Goal: Information Seeking & Learning: Learn about a topic

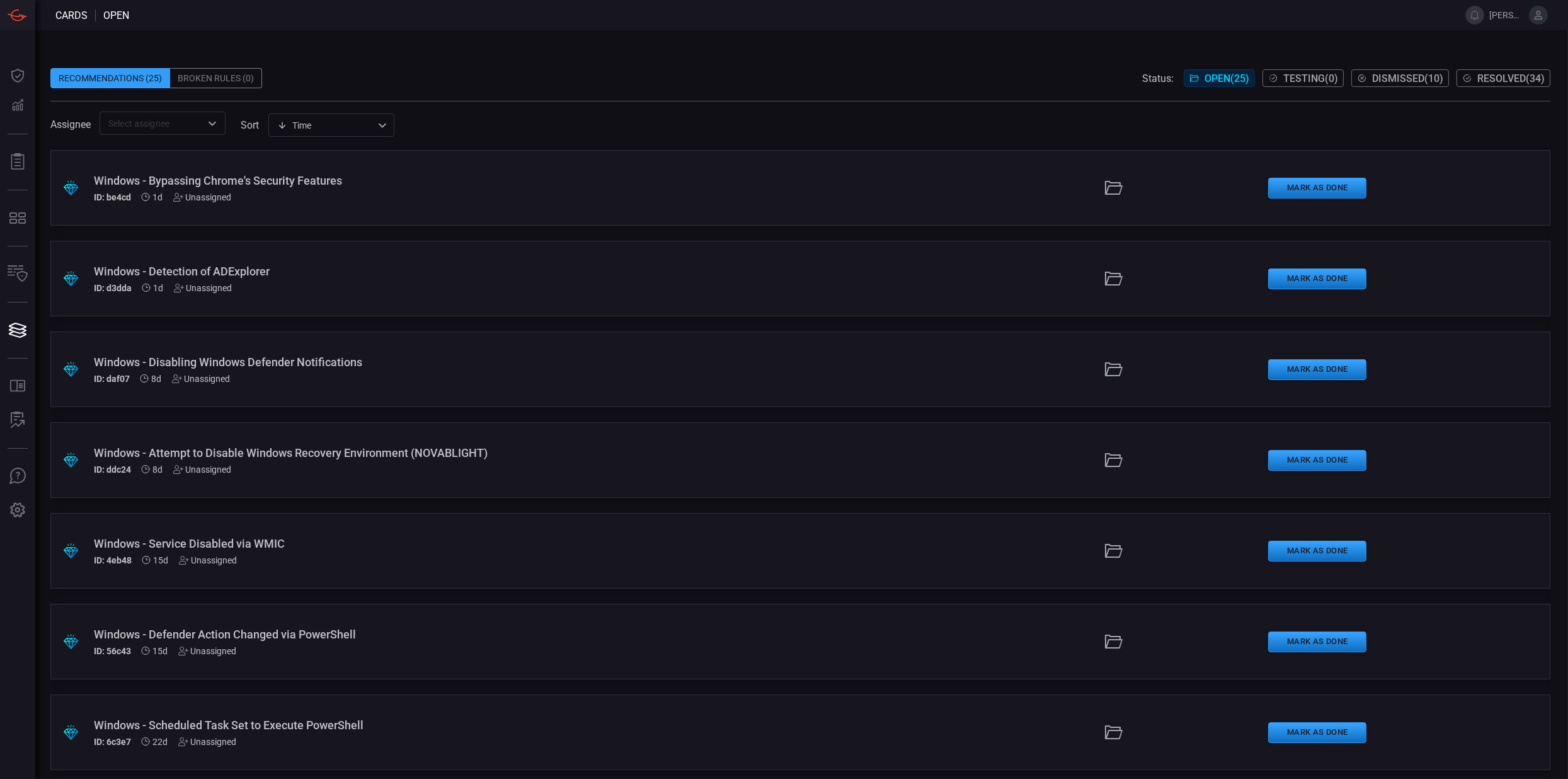
click at [373, 270] on div "Windows - Detection of ADExplorer" at bounding box center [384, 271] width 580 height 14
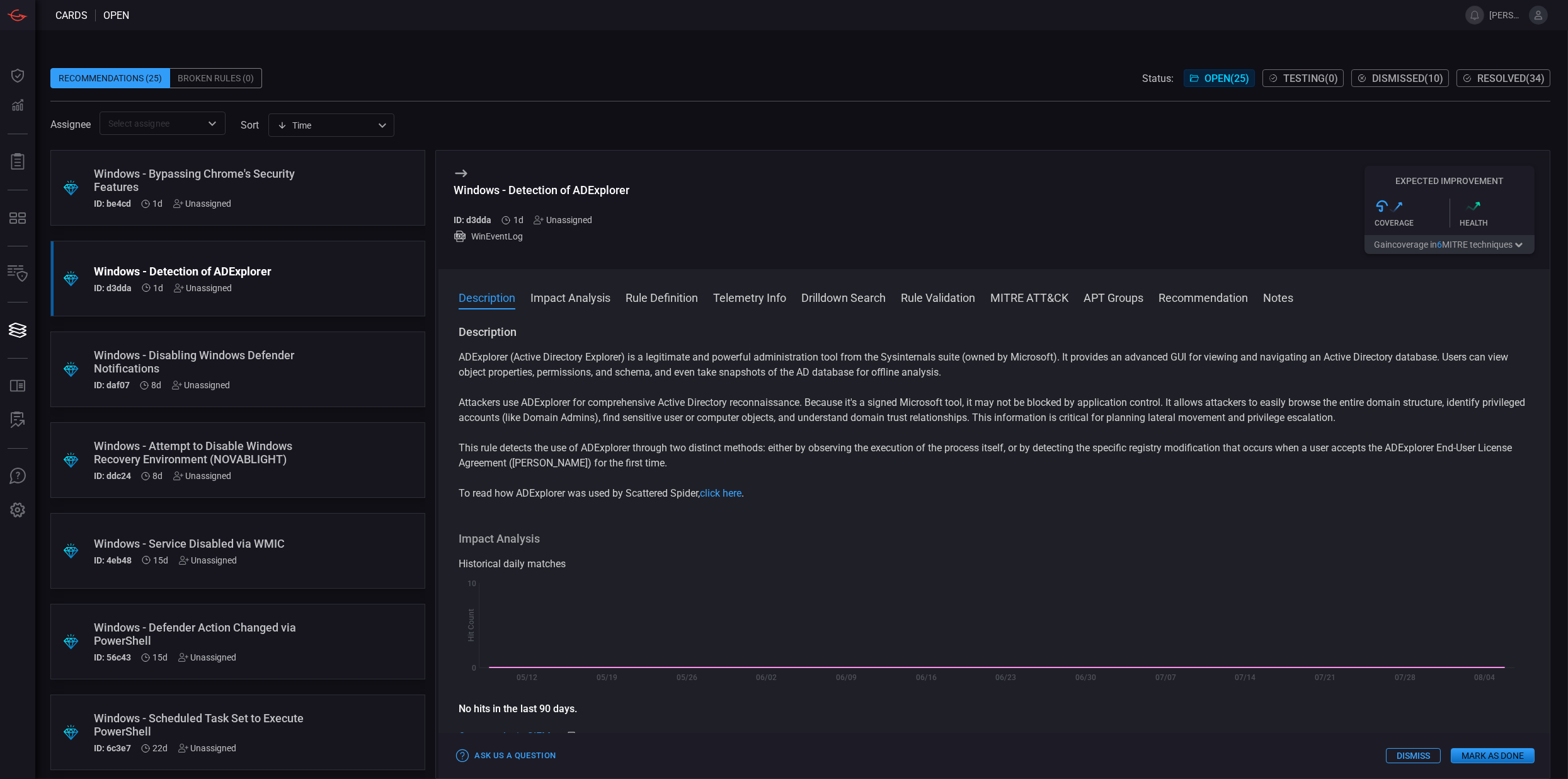
click at [296, 197] on div "Windows - Bypassing Chrome's Security Features ID: be4cd 1d Unassigned" at bounding box center [214, 188] width 240 height 42
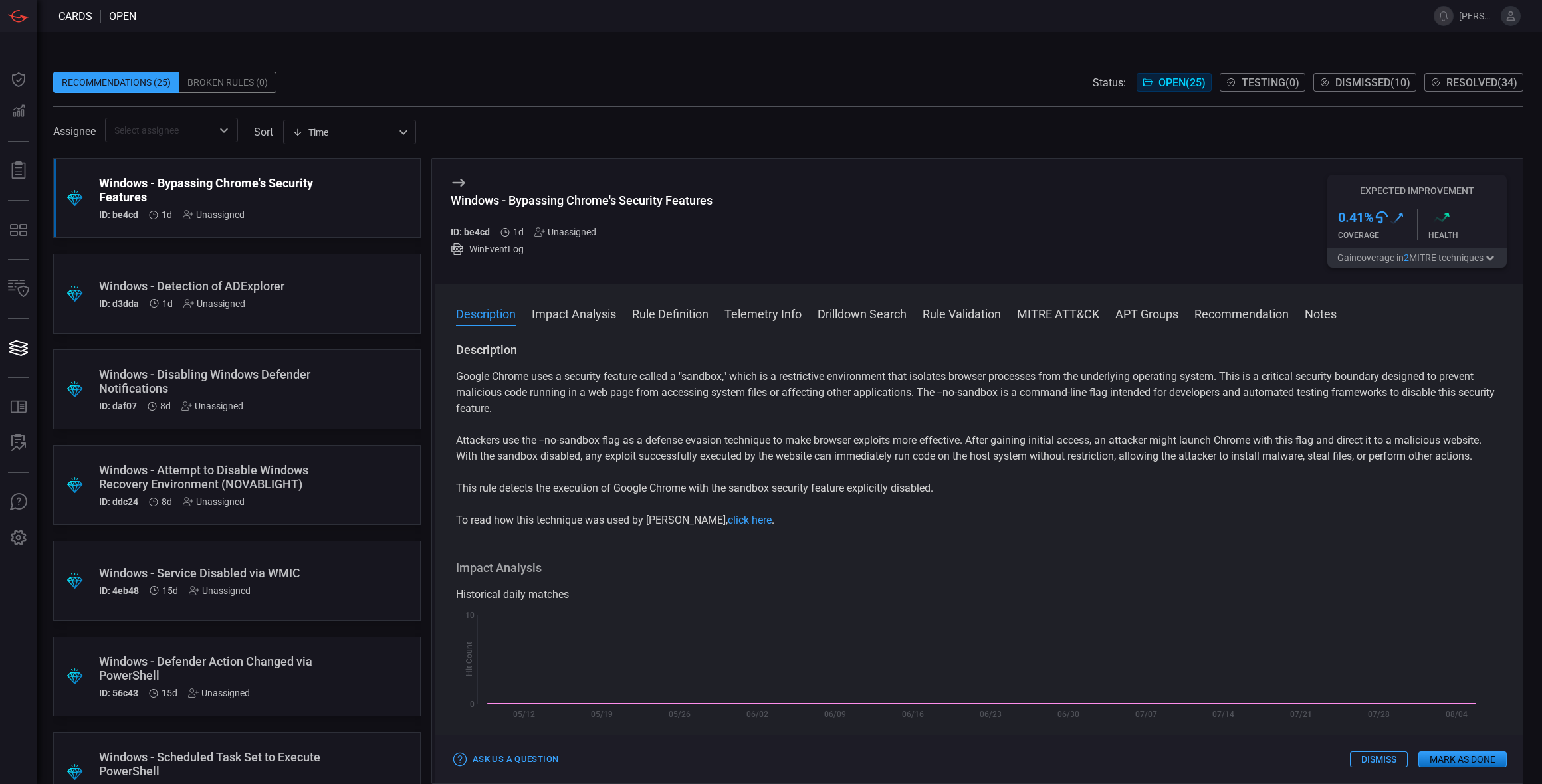
click at [347, 295] on div ".suggested_cards_icon{fill:url(#suggested_cards_icon);} Windows - Detection of …" at bounding box center [236, 293] width 367 height 80
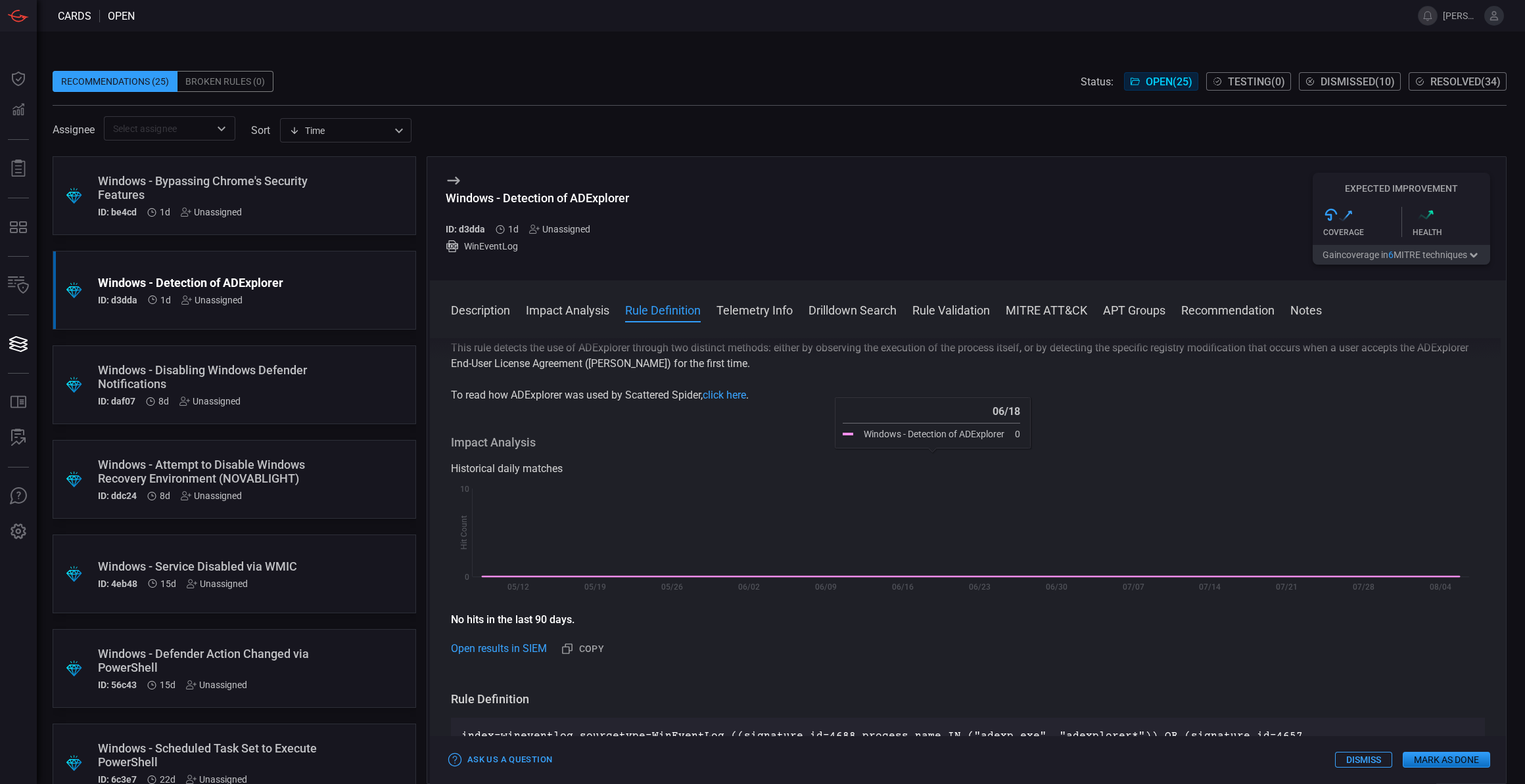
scroll to position [299, 0]
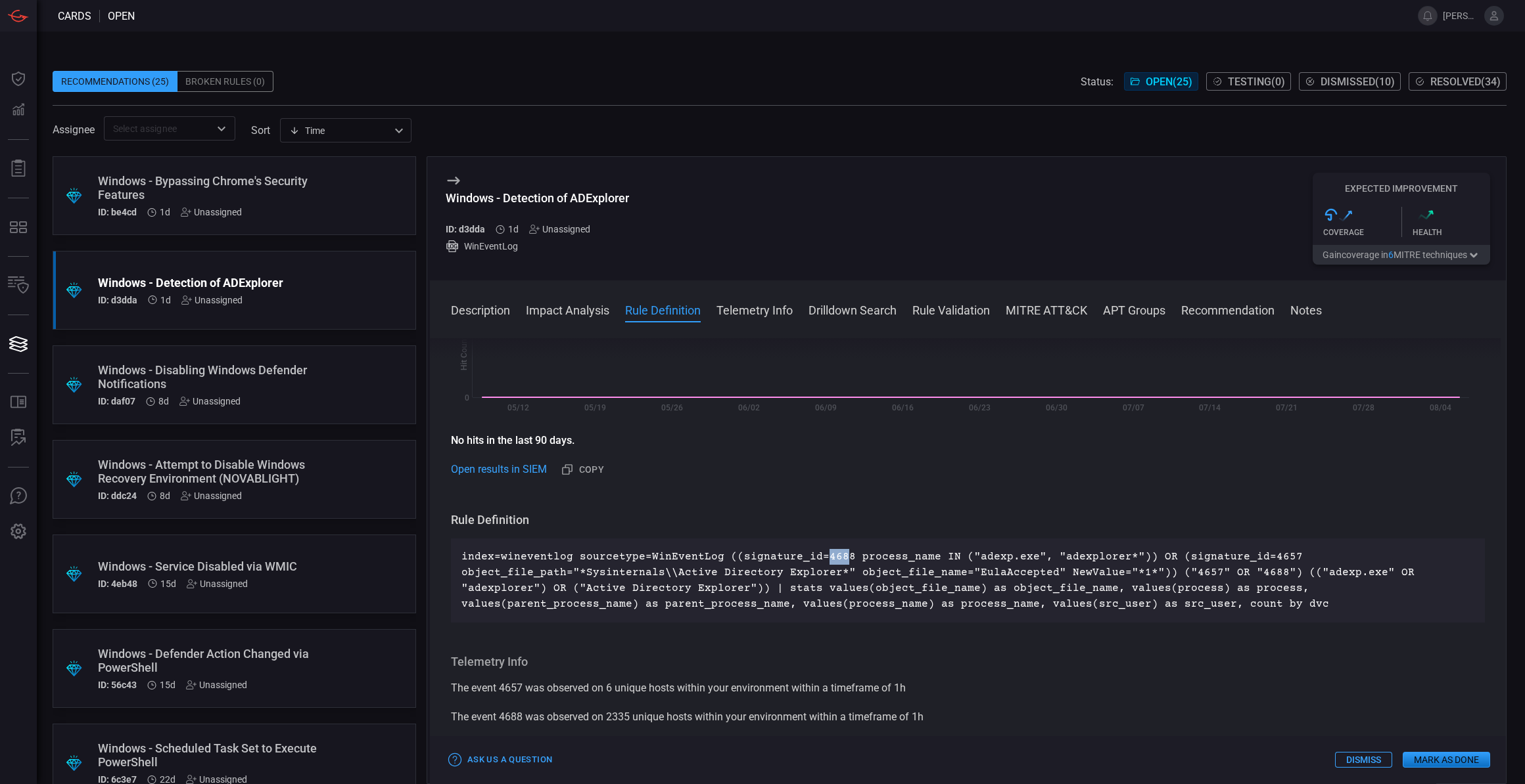
drag, startPoint x: 812, startPoint y: 571, endPoint x: 832, endPoint y: 571, distance: 20.0
click at [832, 571] on p "index=wineventlog sourcetype=WinEventLog ((signature_id=4688 process_name IN ("…" at bounding box center [967, 580] width 1013 height 64
click at [836, 570] on p "index=wineventlog sourcetype=WinEventLog ((signature_id=4688 process_name IN ("…" at bounding box center [967, 580] width 1013 height 64
drag, startPoint x: 840, startPoint y: 571, endPoint x: 813, endPoint y: 571, distance: 27.0
click at [813, 571] on p "index=wineventlog sourcetype=WinEventLog ((signature_id=4688 process_name IN ("…" at bounding box center [967, 580] width 1013 height 64
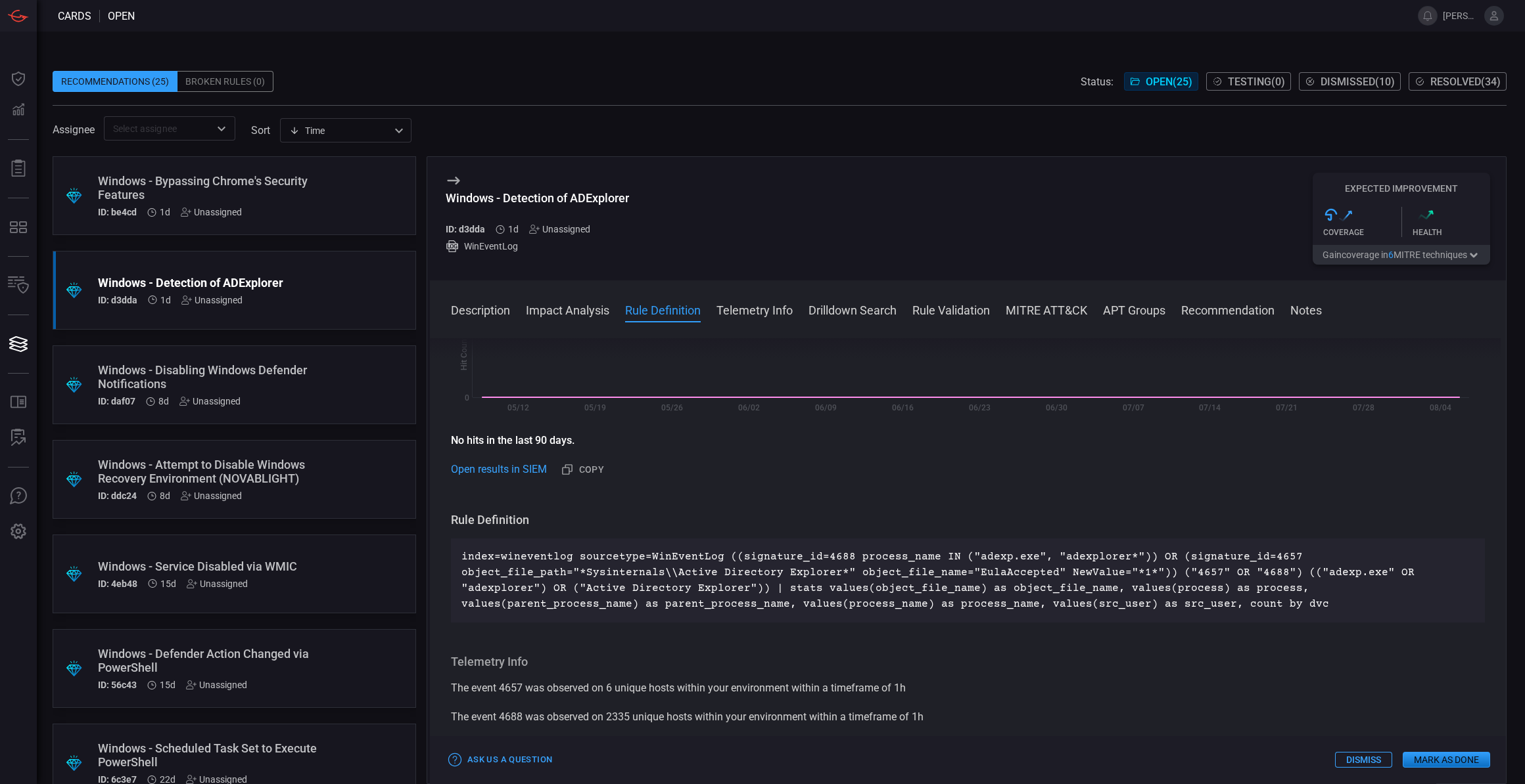
click at [1064, 588] on p "index=wineventlog sourcetype=WinEventLog ((signature_id=4688 process_name IN ("…" at bounding box center [967, 580] width 1013 height 64
drag, startPoint x: 960, startPoint y: 571, endPoint x: 998, endPoint y: 574, distance: 38.1
click at [998, 574] on p "index=wineventlog sourcetype=WinEventLog ((signature_id=4688 process_name IN ("…" at bounding box center [967, 580] width 1013 height 64
drag, startPoint x: 998, startPoint y: 574, endPoint x: 1101, endPoint y: 570, distance: 103.1
click at [1101, 570] on p "index=wineventlog sourcetype=WinEventLog ((signature_id=4688 process_name IN ("…" at bounding box center [967, 580] width 1013 height 64
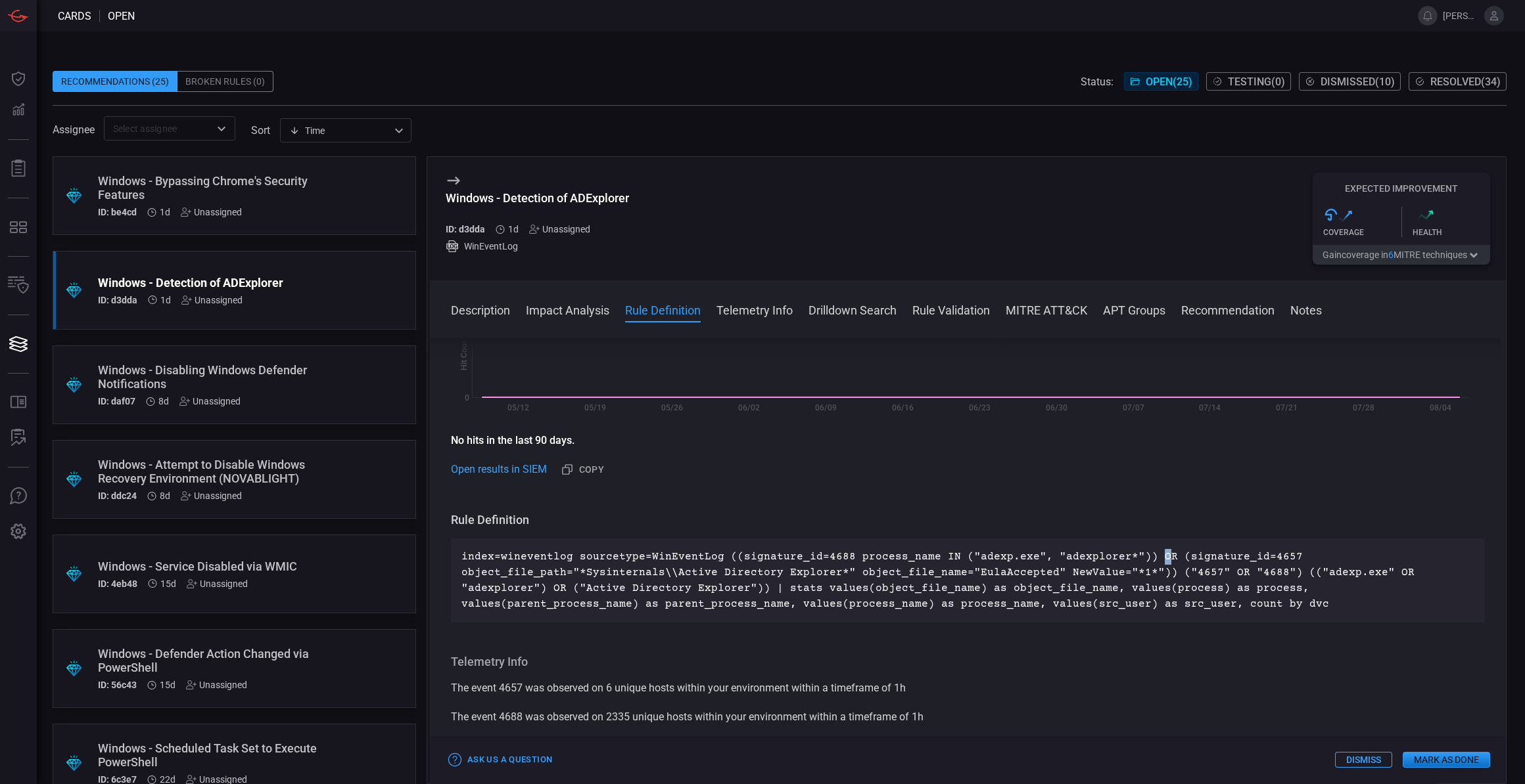
click at [1139, 572] on p "index=wineventlog sourcetype=WinEventLog ((signature_id=4688 process_name IN ("…" at bounding box center [967, 580] width 1013 height 64
drag, startPoint x: 1026, startPoint y: 568, endPoint x: 956, endPoint y: 572, distance: 70.1
click at [956, 572] on p "index=wineventlog sourcetype=WinEventLog ((signature_id=4688 process_name IN ("…" at bounding box center [967, 580] width 1013 height 64
drag, startPoint x: 1244, startPoint y: 571, endPoint x: 1256, endPoint y: 573, distance: 12.2
click at [1256, 573] on p "index=wineventlog sourcetype=WinEventLog ((signature_id=4688 process_name IN ("…" at bounding box center [967, 580] width 1013 height 64
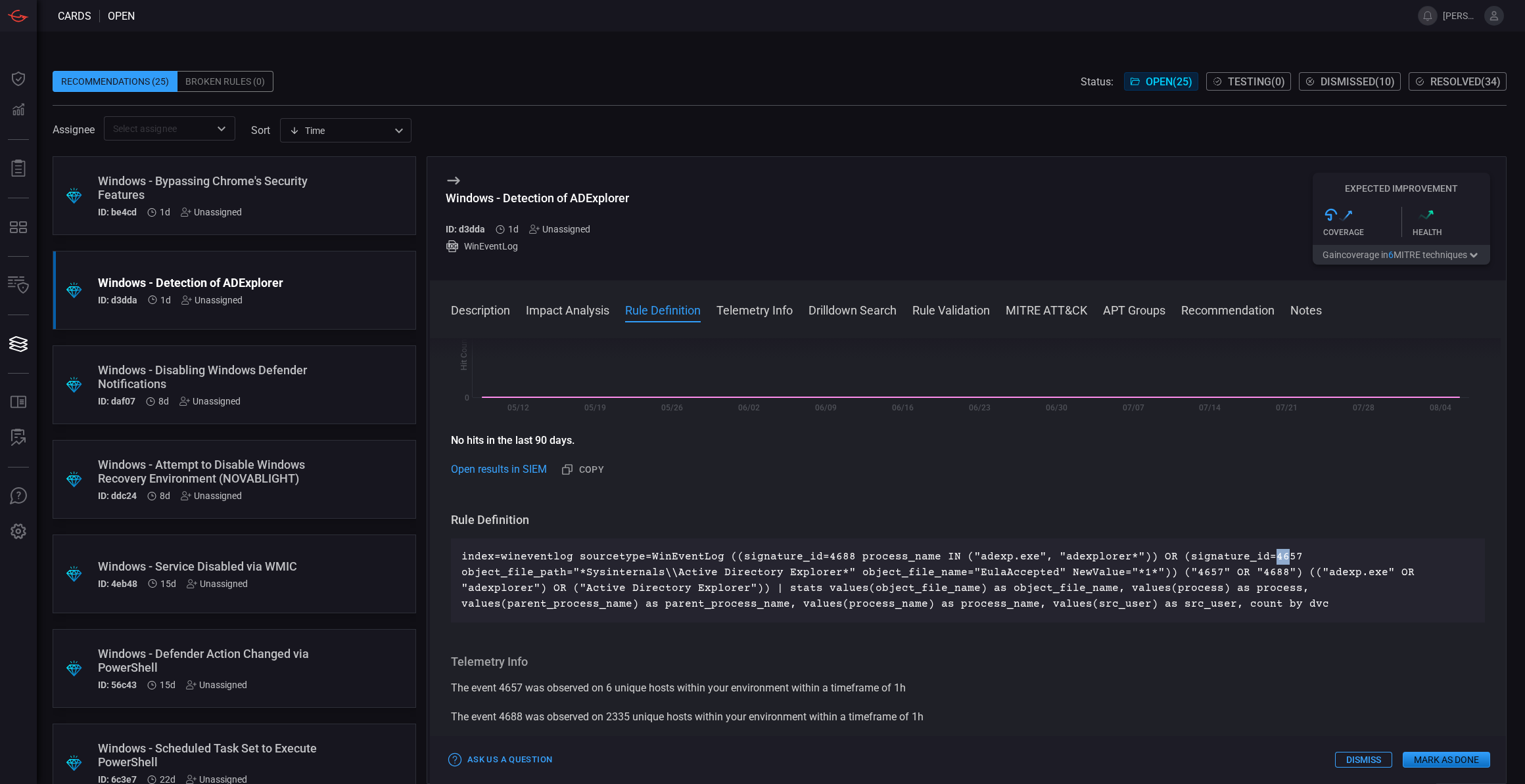
click at [748, 588] on p "index=wineventlog sourcetype=WinEventLog ((signature_id=4688 process_name IN ("…" at bounding box center [967, 580] width 1013 height 64
drag, startPoint x: 579, startPoint y: 586, endPoint x: 634, endPoint y: 585, distance: 55.0
click at [634, 585] on p "index=wineventlog sourcetype=WinEventLog ((signature_id=4688 process_name IN ("…" at bounding box center [967, 580] width 1013 height 64
drag, startPoint x: 851, startPoint y: 586, endPoint x: 913, endPoint y: 588, distance: 62.0
click at [913, 588] on p "index=wineventlog sourcetype=WinEventLog ((signature_id=4688 process_name IN ("…" at bounding box center [967, 580] width 1013 height 64
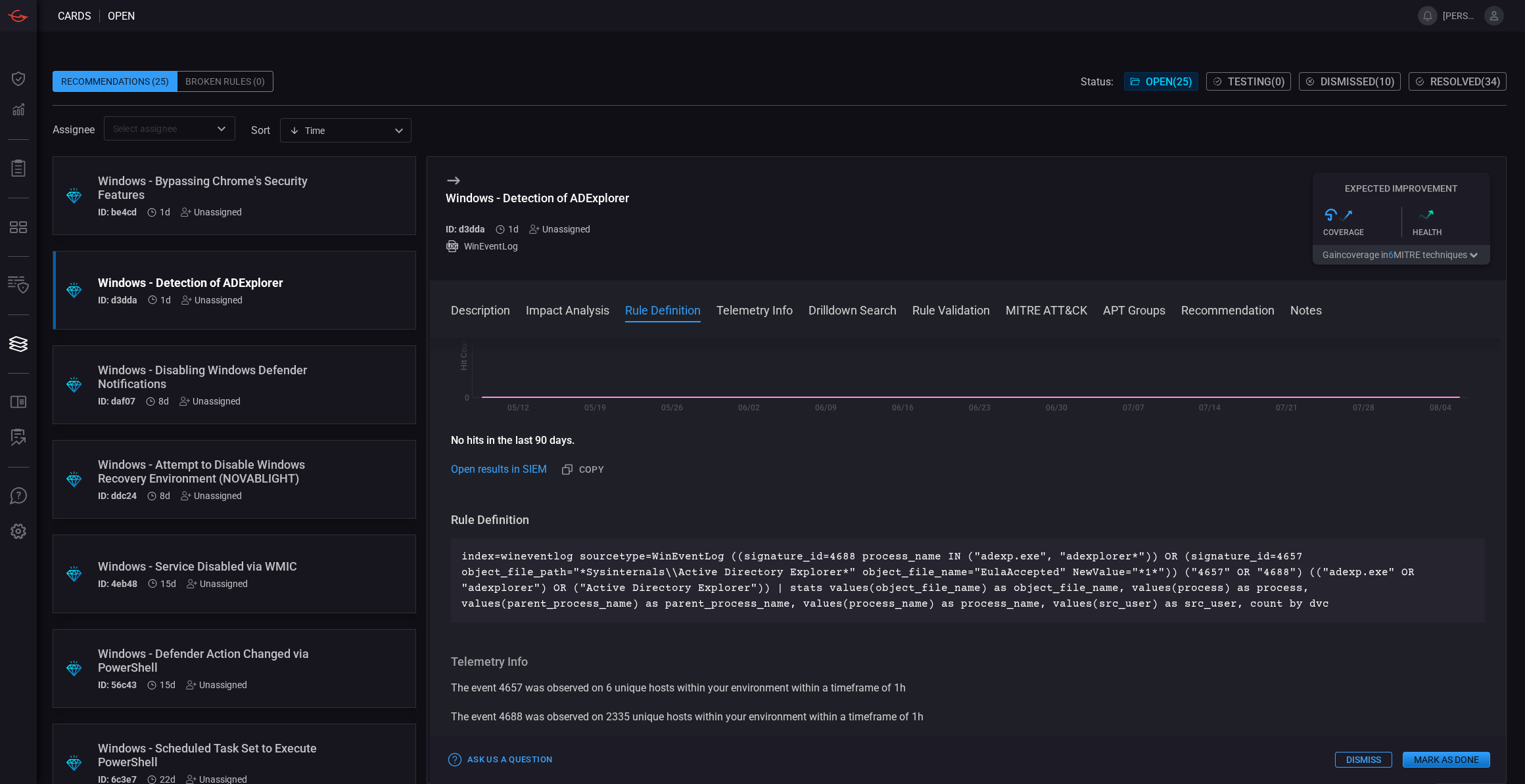
drag, startPoint x: 913, startPoint y: 588, endPoint x: 982, endPoint y: 586, distance: 69.0
click at [982, 586] on p "index=wineventlog sourcetype=WinEventLog ((signature_id=4688 process_name IN ("…" at bounding box center [967, 580] width 1013 height 64
click at [983, 586] on p "index=wineventlog sourcetype=WinEventLog ((signature_id=4688 process_name IN ("…" at bounding box center [967, 580] width 1013 height 64
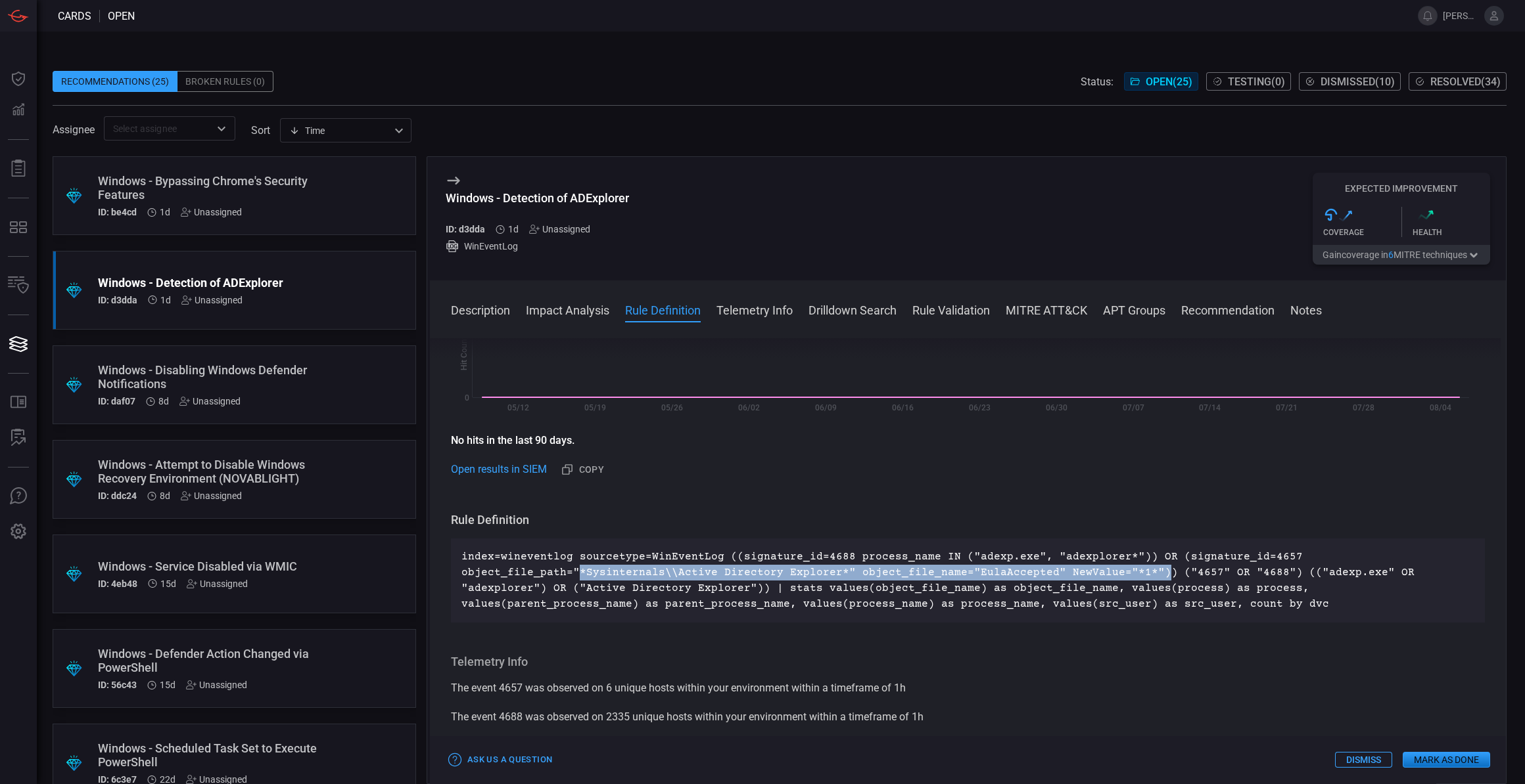
drag, startPoint x: 1140, startPoint y: 585, endPoint x: 573, endPoint y: 584, distance: 567.0
click at [573, 584] on p "index=wineventlog sourcetype=WinEventLog ((signature_id=4688 process_name IN ("…" at bounding box center [967, 580] width 1013 height 64
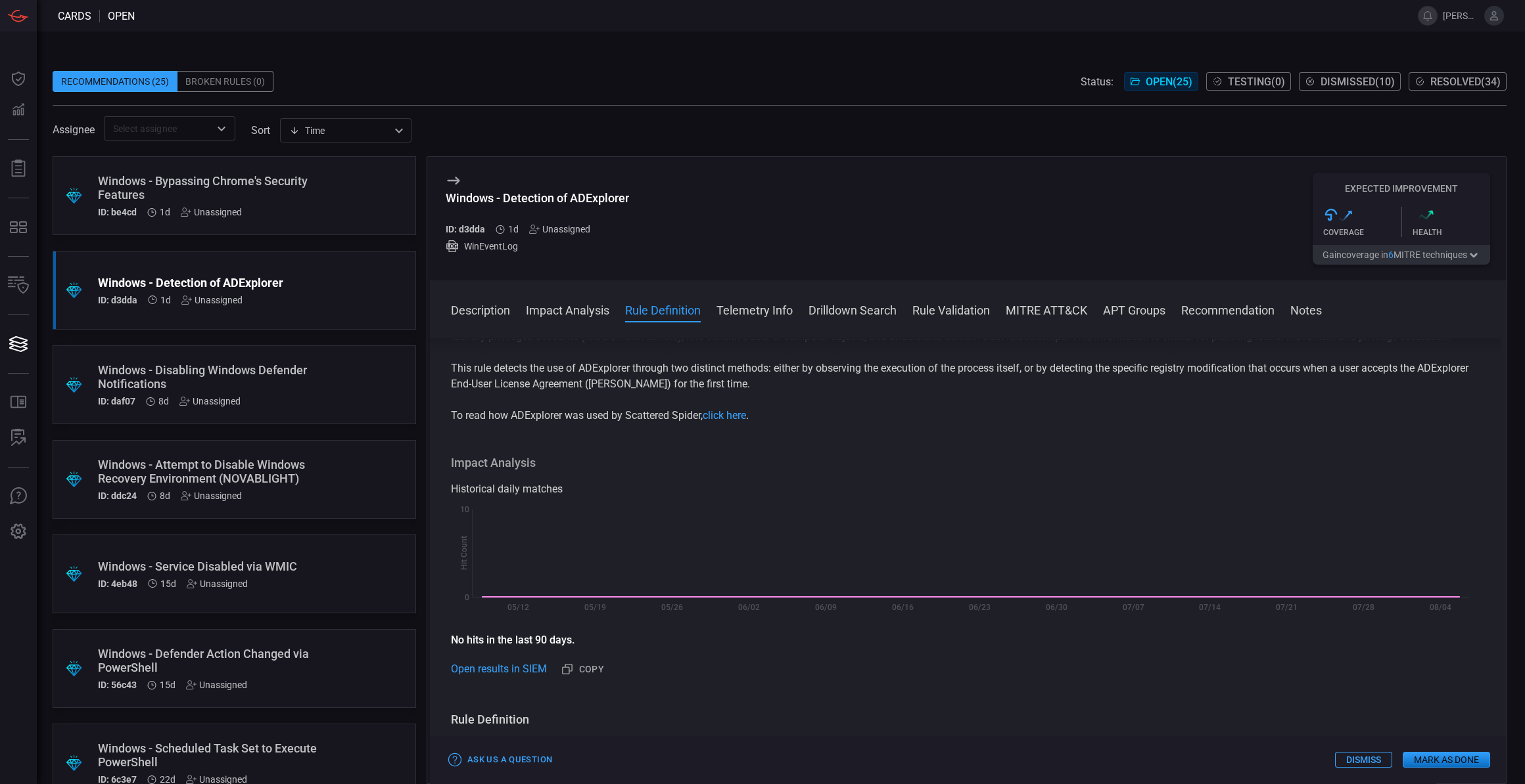
scroll to position [358, 0]
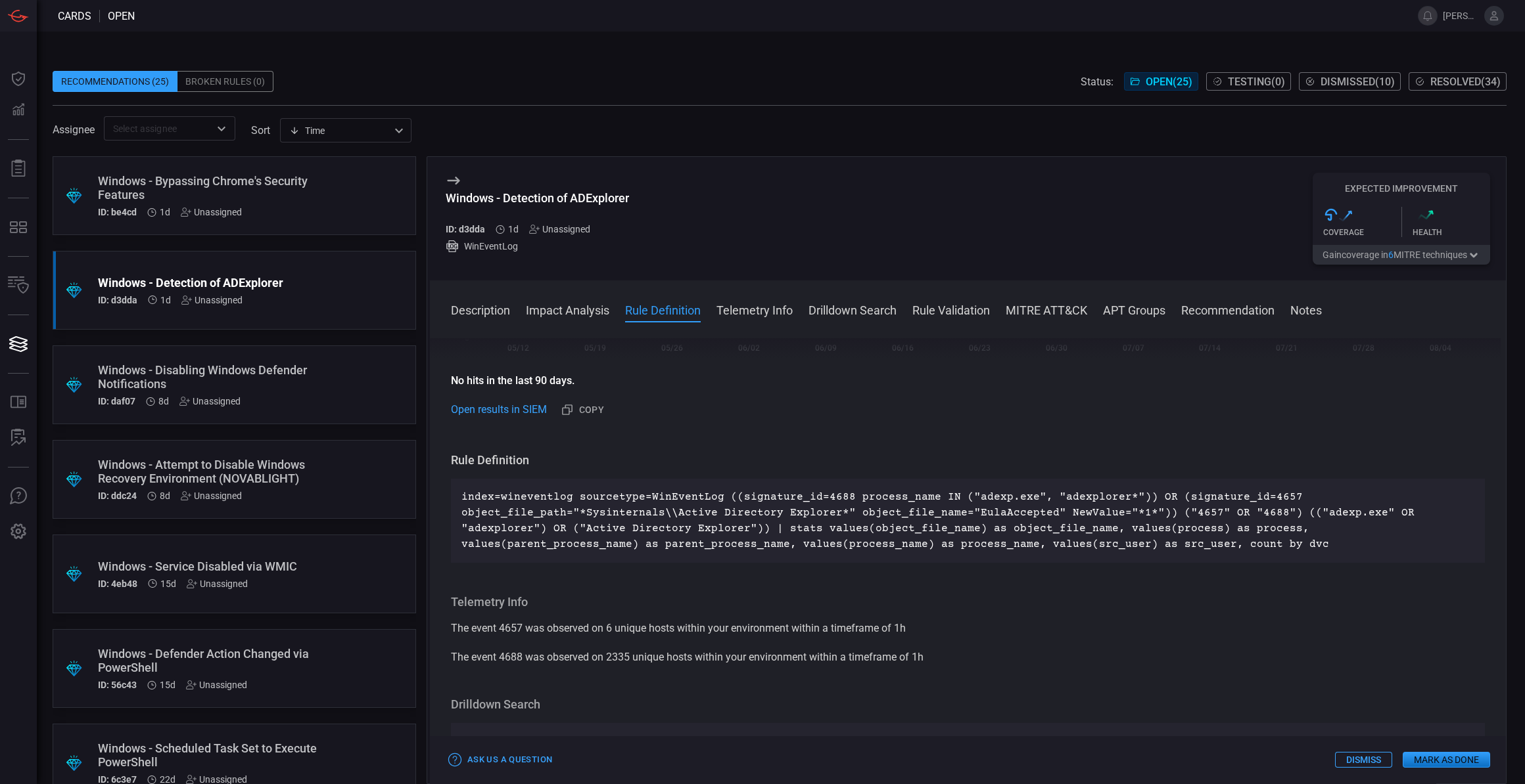
click at [1262, 550] on p "index=wineventlog sourcetype=WinEventLog ((signature_id=4688 process_name IN ("…" at bounding box center [967, 520] width 1013 height 64
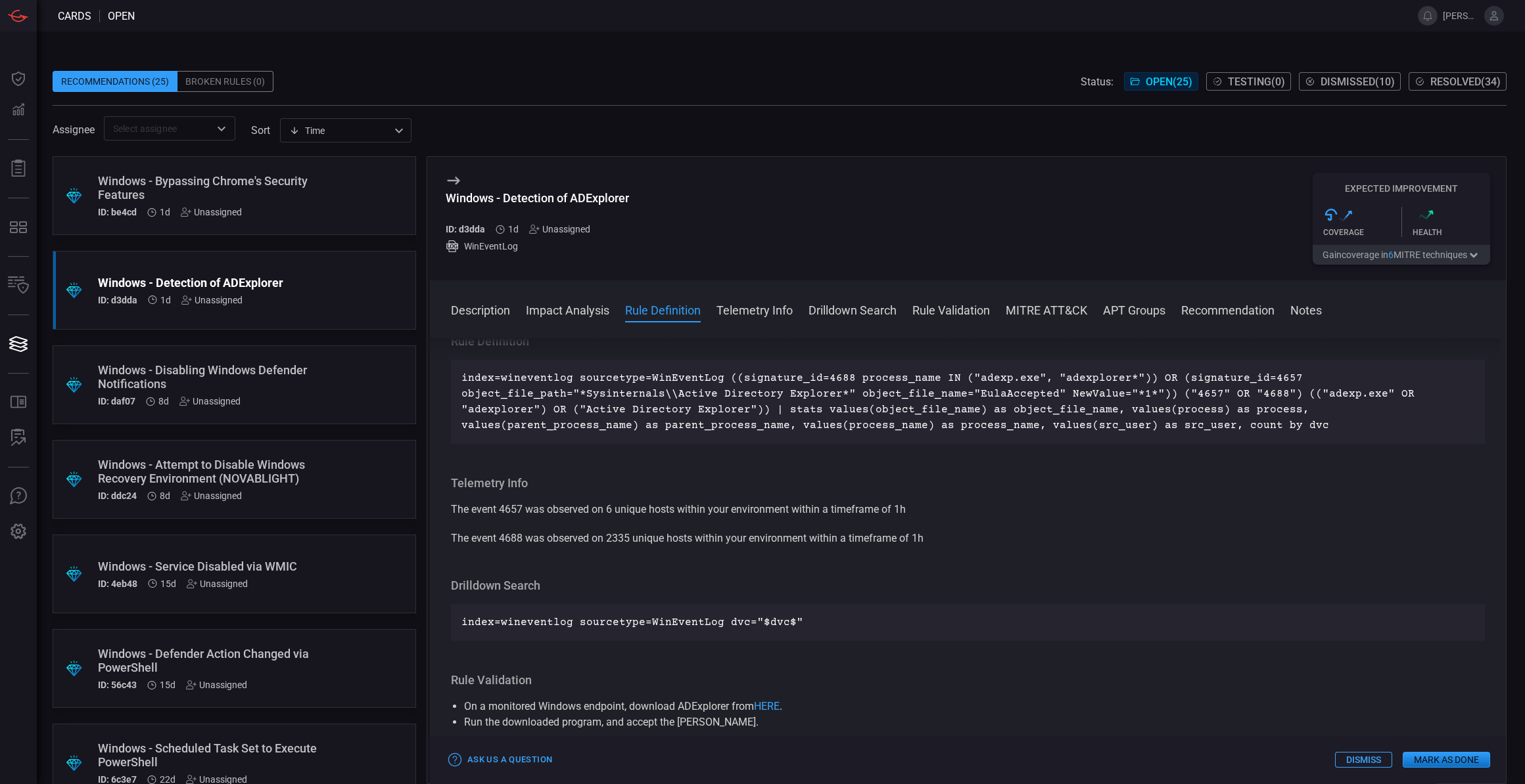
scroll to position [478, 0]
drag, startPoint x: 499, startPoint y: 522, endPoint x: 521, endPoint y: 523, distance: 22.0
click at [521, 515] on span "The event 4657 was observed on 6 unique hosts within your environment within a …" at bounding box center [678, 508] width 455 height 12
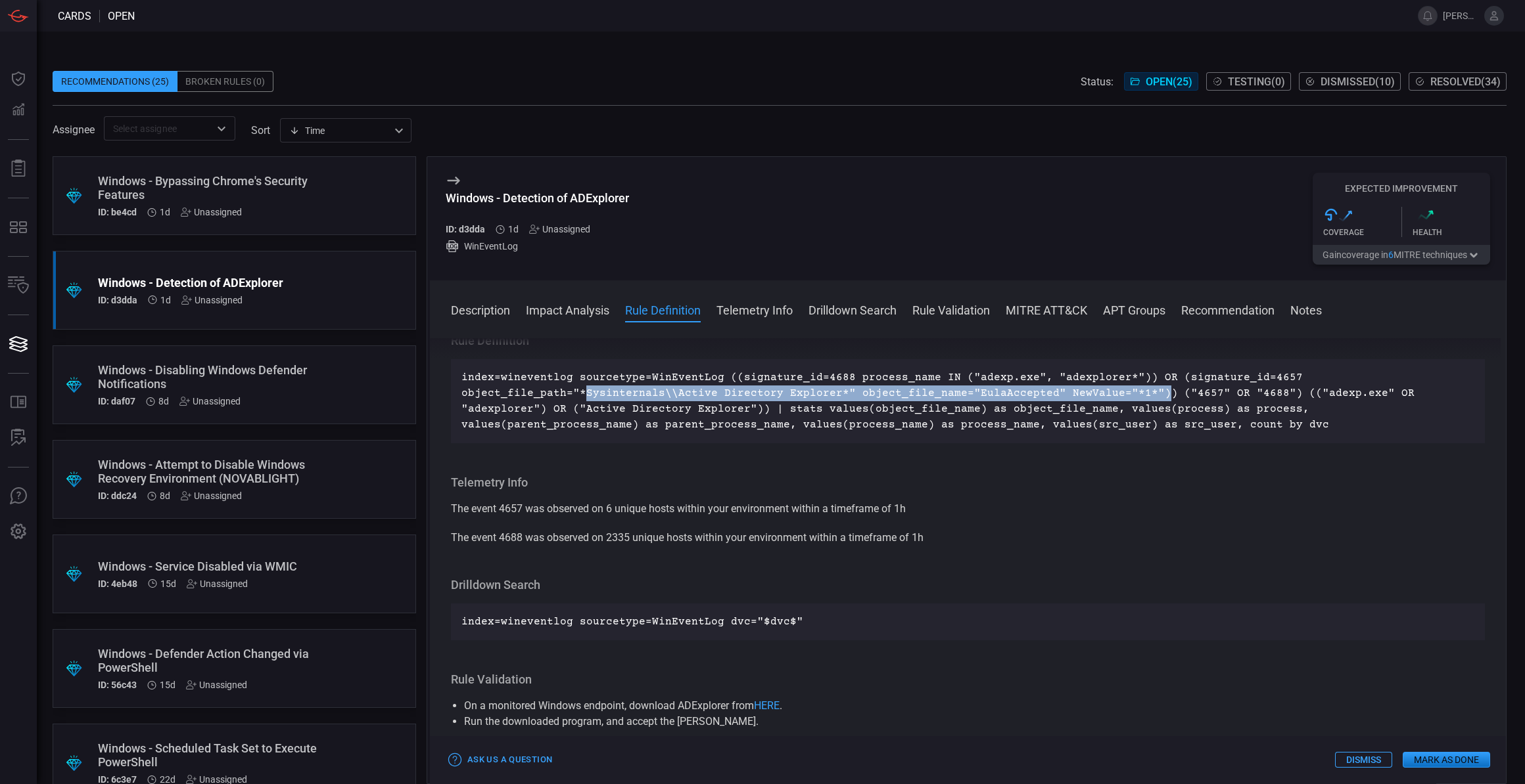
drag, startPoint x: 580, startPoint y: 409, endPoint x: 1140, endPoint y: 405, distance: 560.0
click at [1140, 405] on p "index=wineventlog sourcetype=WinEventLog ((signature_id=4688 process_name IN ("…" at bounding box center [967, 401] width 1013 height 64
click at [541, 515] on span "The event 4657 was observed on 6 unique hosts within your environment within a …" at bounding box center [678, 508] width 455 height 12
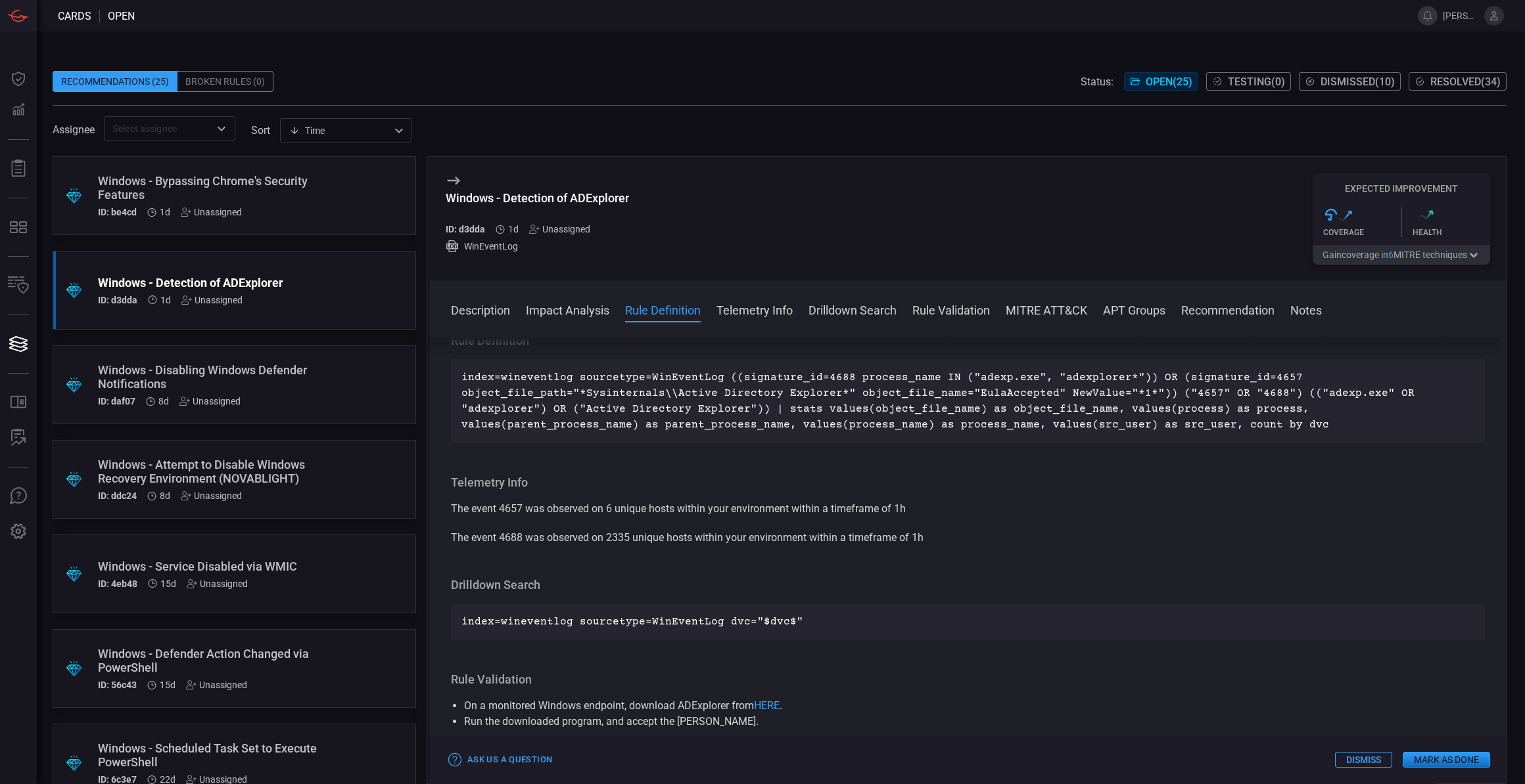
click at [607, 515] on span "The event 4657 was observed on 6 unique hosts within your environment within a …" at bounding box center [678, 508] width 455 height 12
click at [610, 515] on span "The event 4657 was observed on 6 unique hosts within your environment within a …" at bounding box center [678, 508] width 455 height 12
drag, startPoint x: 610, startPoint y: 521, endPoint x: 713, endPoint y: 515, distance: 103.2
click at [713, 510] on div "Telemetry Info The event 4657 was observed on 6 unique hosts within your enviro…" at bounding box center [967, 510] width 1034 height 71
drag, startPoint x: 633, startPoint y: 556, endPoint x: 1137, endPoint y: 556, distance: 504.0
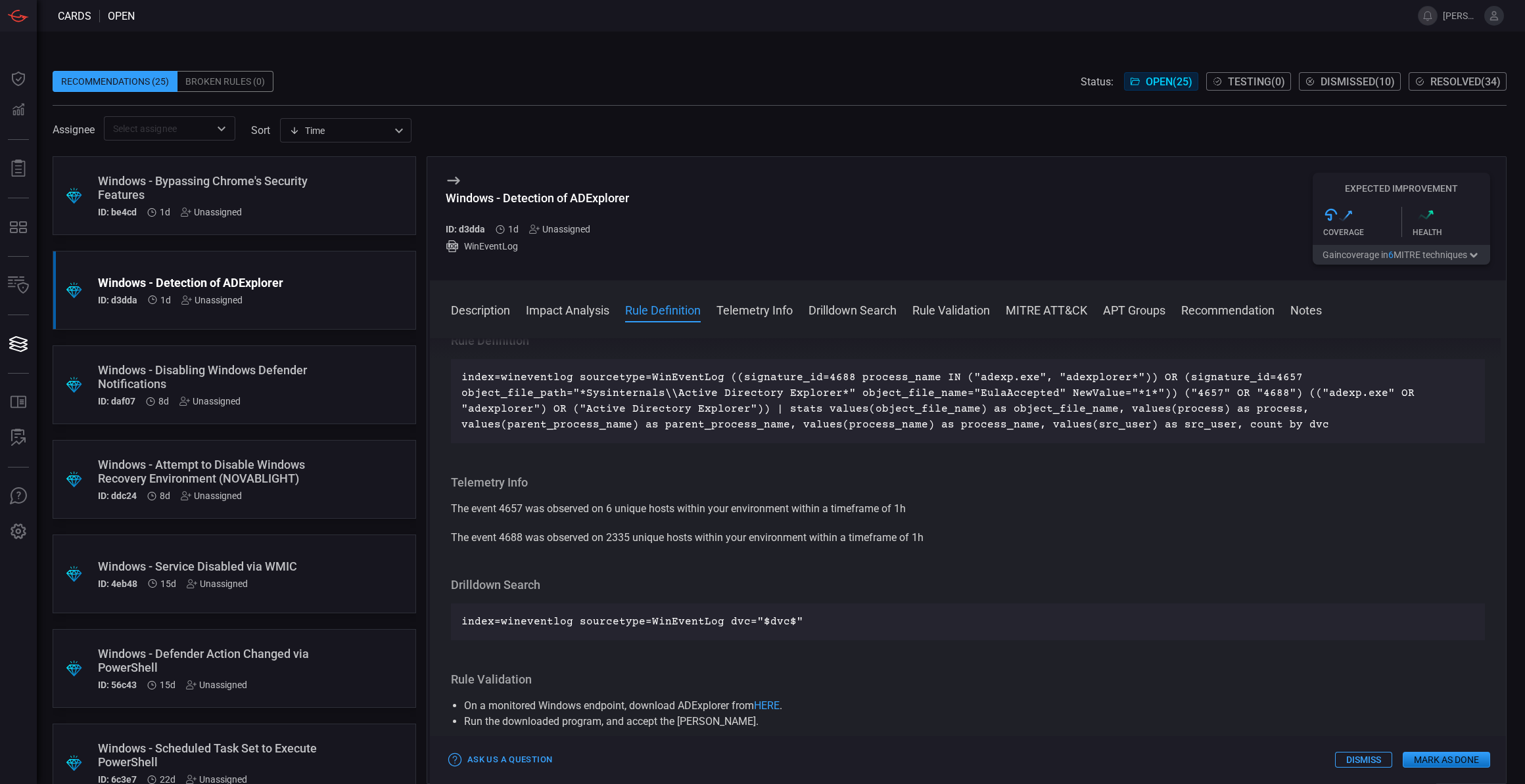
click at [1137, 546] on div "The event 4688 was observed on 2335 unique hosts within your environment within…" at bounding box center [967, 538] width 1034 height 16
drag, startPoint x: 458, startPoint y: 389, endPoint x: 497, endPoint y: 395, distance: 39.5
click at [497, 395] on div "index=wineventlog sourcetype=WinEventLog ((signature_id=4688 process_name IN ("…" at bounding box center [967, 401] width 1034 height 84
drag, startPoint x: 497, startPoint y: 395, endPoint x: 552, endPoint y: 444, distance: 73.7
click at [552, 433] on p "index=wineventlog sourcetype=WinEventLog ((signature_id=4688 process_name IN ("…" at bounding box center [967, 401] width 1013 height 64
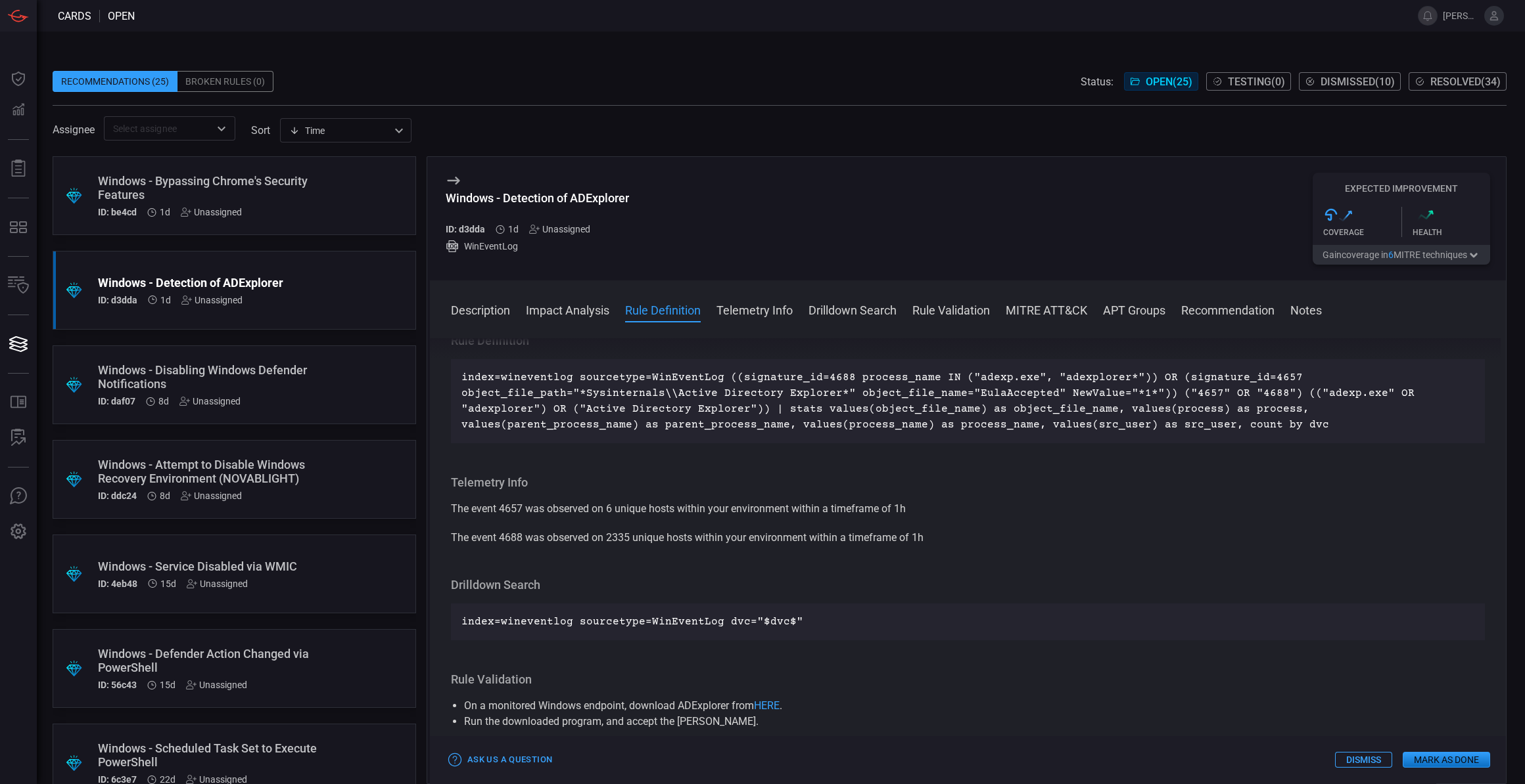
click at [396, 199] on div ".suggested_cards_icon{fill:url(#suggested_cards_icon);} Windows - Bypassing Chr…" at bounding box center [233, 195] width 363 height 79
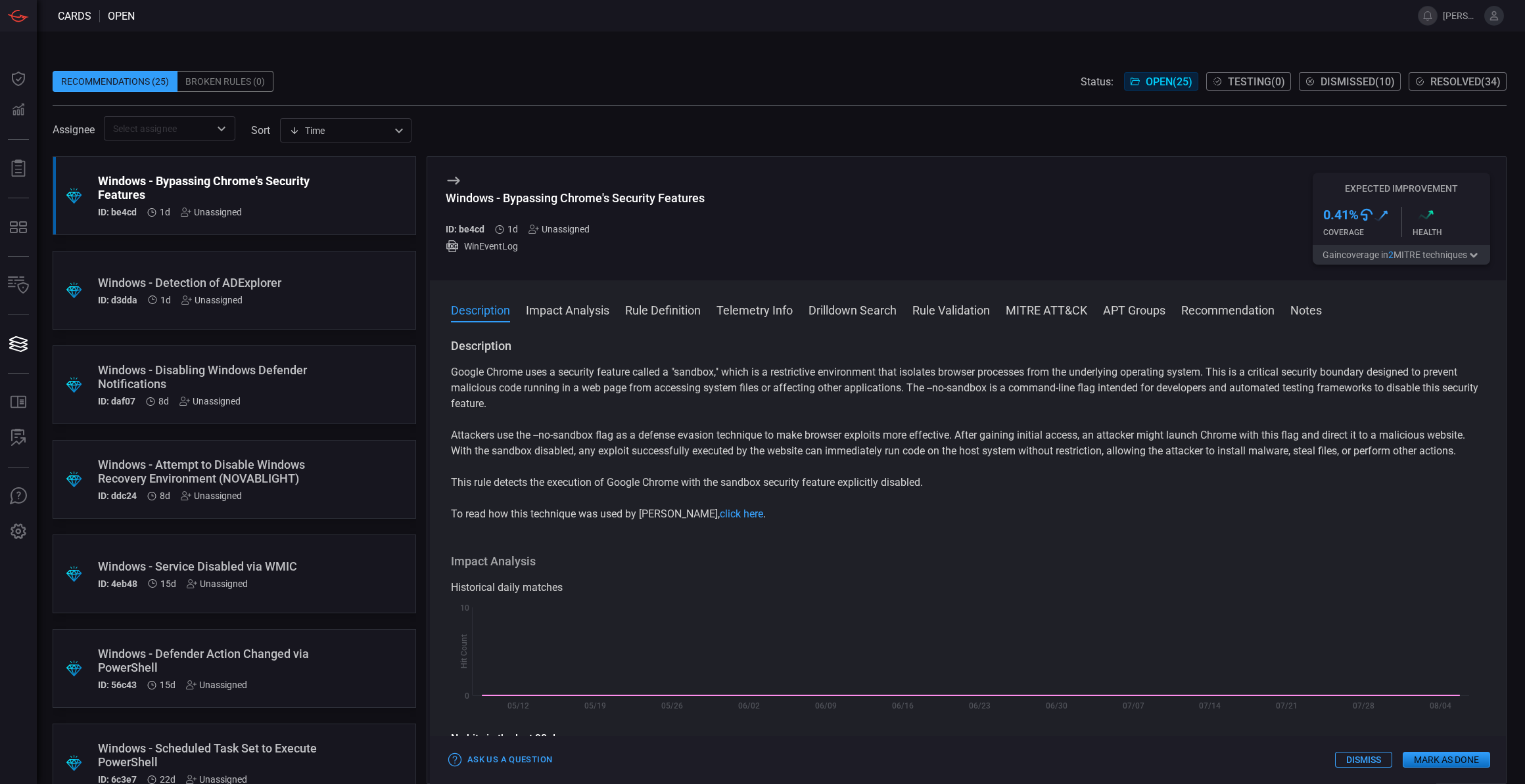
click at [1445, 257] on button "Gain coverage in 2 MITRE technique s" at bounding box center [1401, 254] width 177 height 20
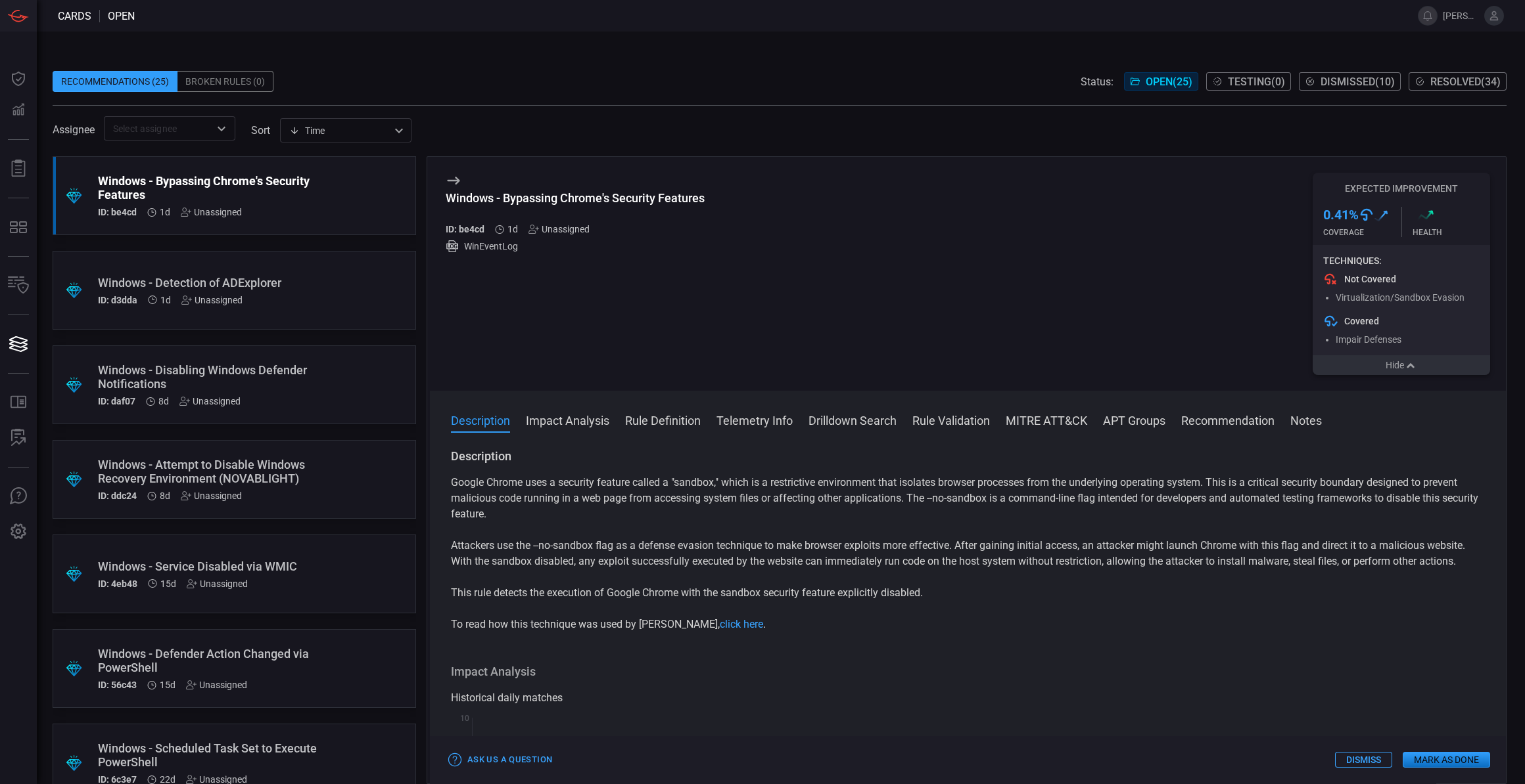
click at [1415, 372] on icon "button" at bounding box center [1410, 365] width 13 height 10
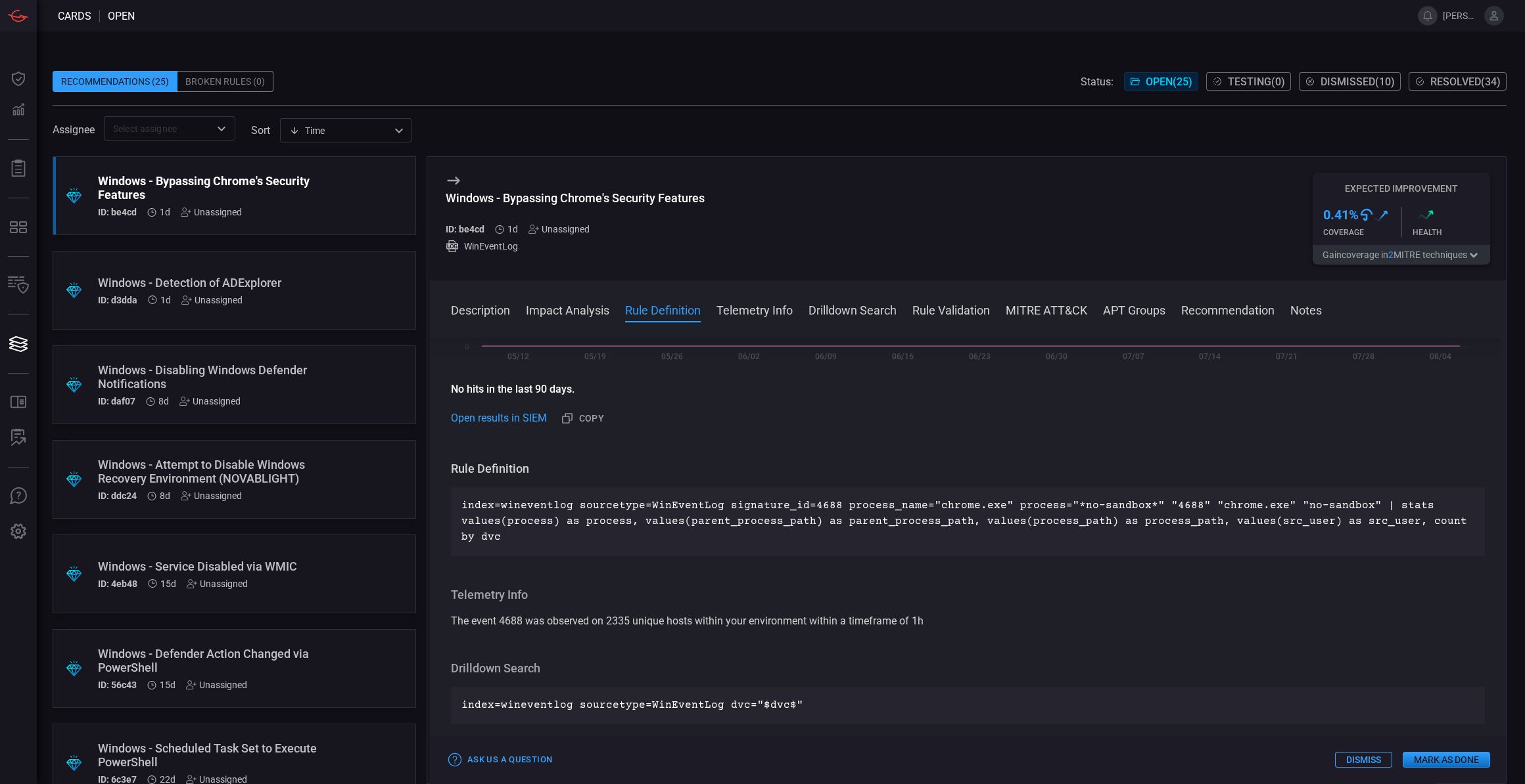
scroll to position [299, 0]
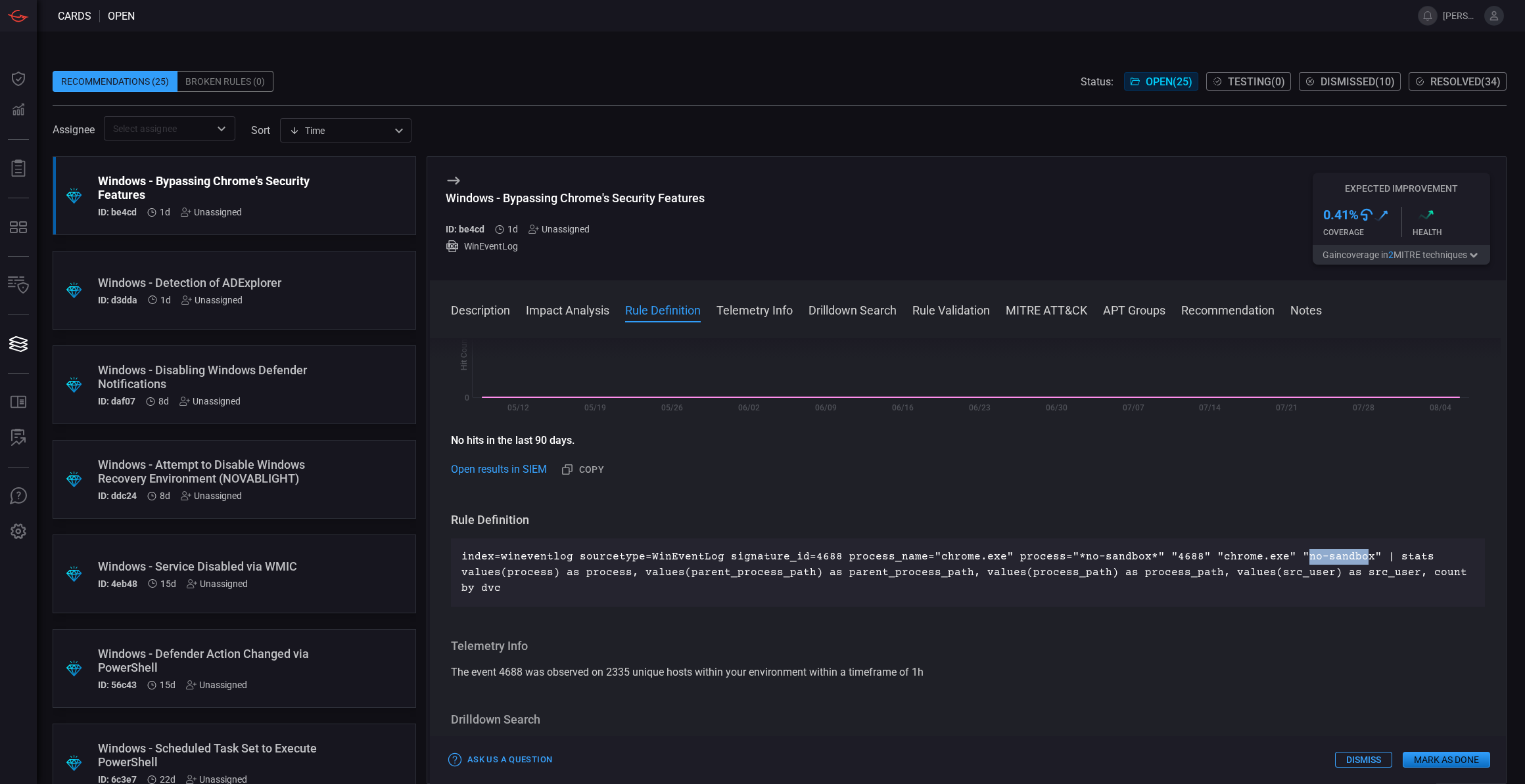
drag, startPoint x: 1281, startPoint y: 556, endPoint x: 1333, endPoint y: 556, distance: 52.0
click at [1333, 556] on p "index=wineventlog sourcetype=WinEventLog signature_id=4688 process_name="chrome…" at bounding box center [967, 573] width 1013 height 47
click at [1334, 557] on p "index=wineventlog sourcetype=WinEventLog signature_id=4688 process_name="chrome…" at bounding box center [967, 573] width 1013 height 47
click at [1289, 521] on h3 "Rule Definition" at bounding box center [967, 520] width 1034 height 16
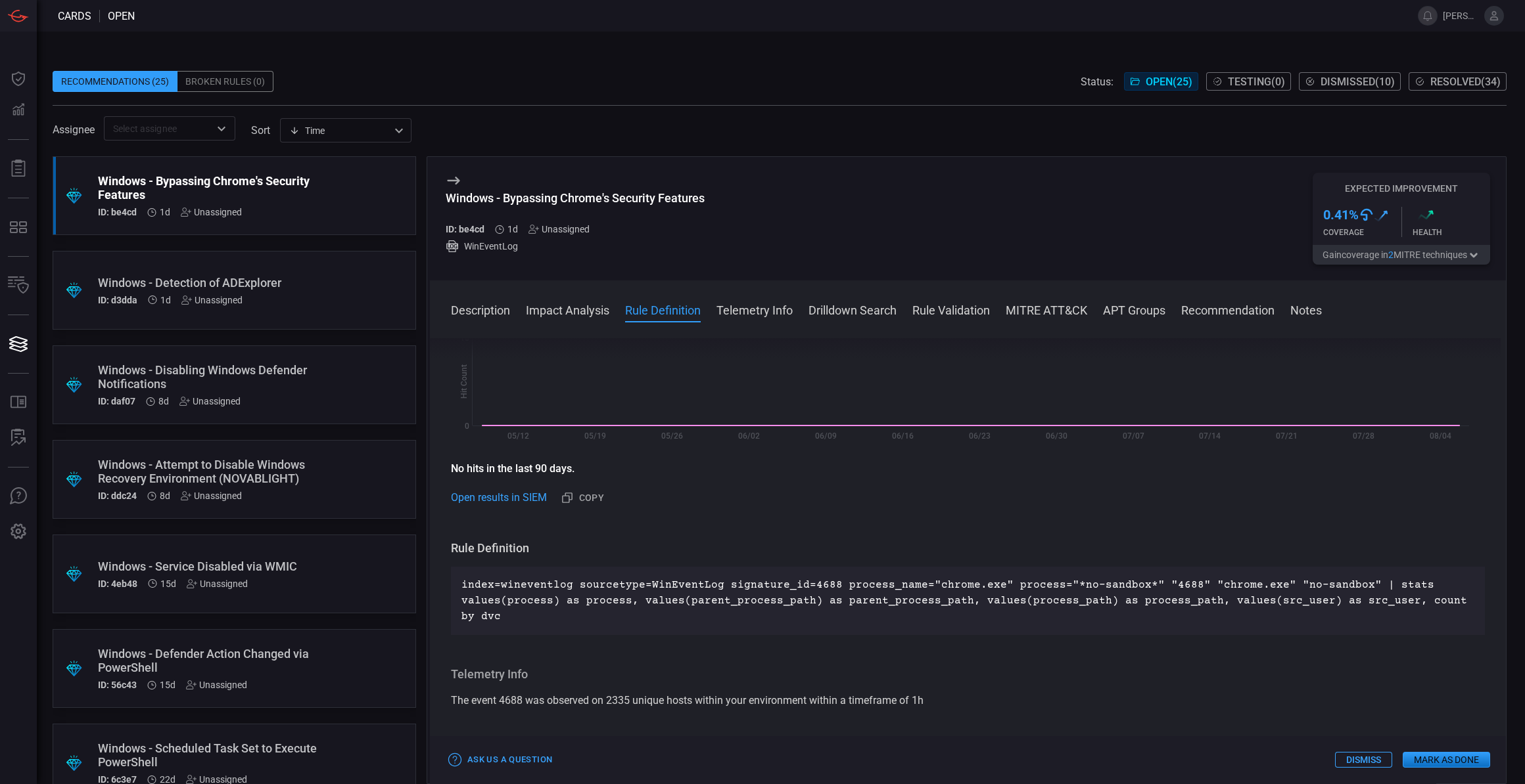
scroll to position [178, 0]
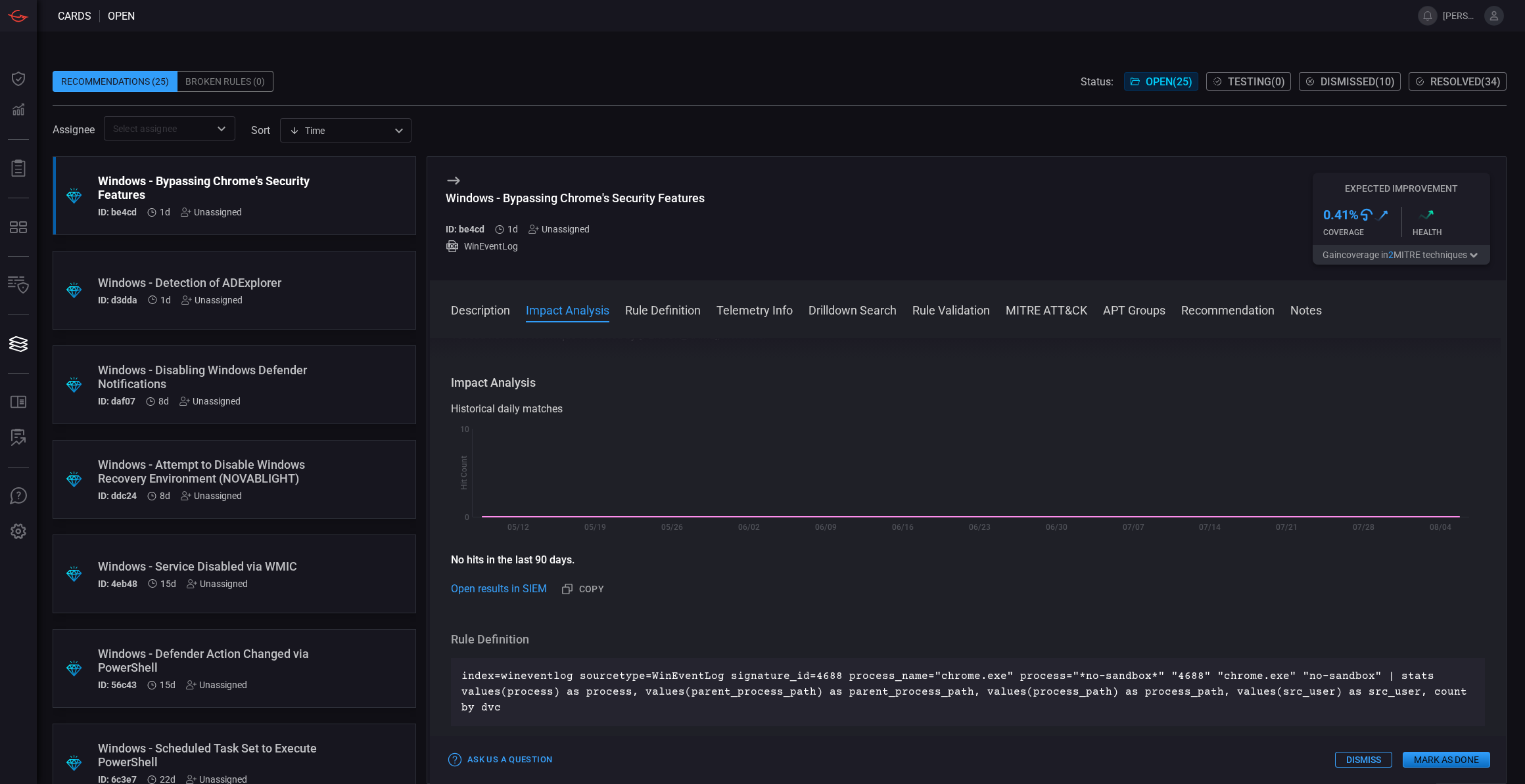
click at [1354, 259] on button "Gain coverage in 2 MITRE technique s" at bounding box center [1401, 254] width 177 height 20
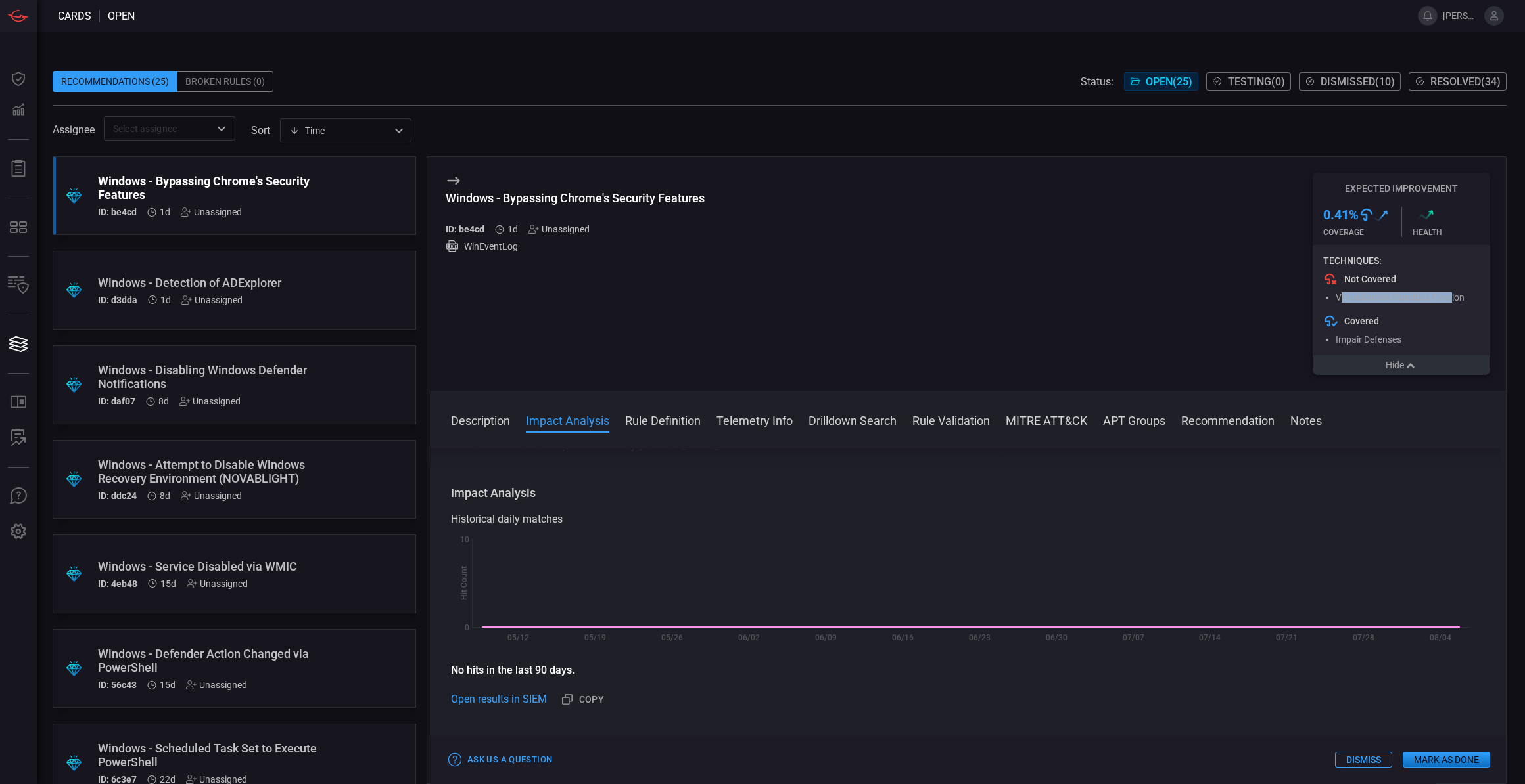
drag, startPoint x: 1340, startPoint y: 302, endPoint x: 1450, endPoint y: 300, distance: 110.0
click at [1450, 300] on span "Virtualization/Sandbox Evasion" at bounding box center [1400, 297] width 129 height 10
click at [1452, 302] on span "Virtualization/Sandbox Evasion" at bounding box center [1400, 297] width 129 height 10
click at [1424, 375] on button "Hide" at bounding box center [1401, 365] width 177 height 20
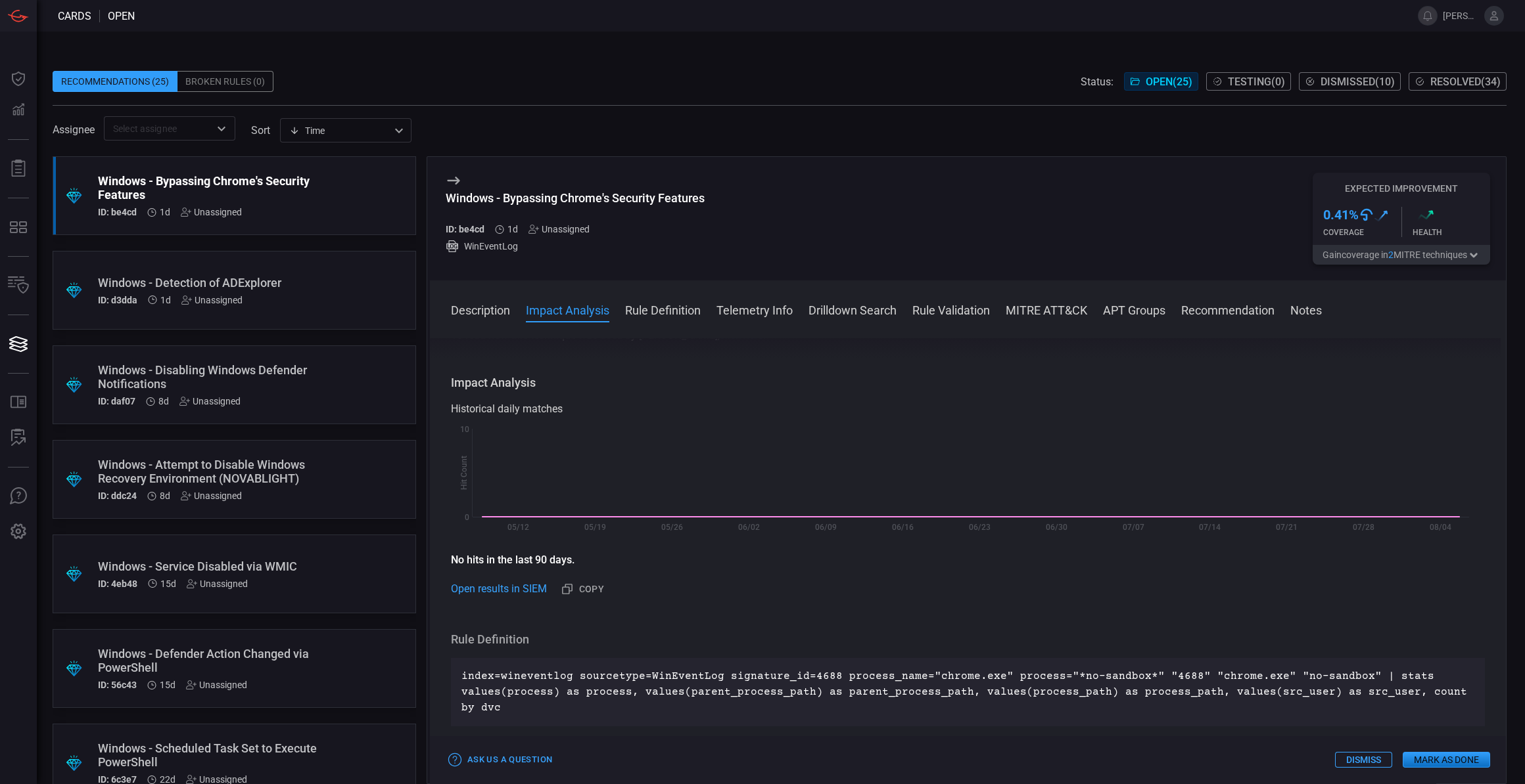
click at [714, 127] on div "Assignee ​ sort Time visibleUpdateTime ​" at bounding box center [779, 129] width 1454 height 25
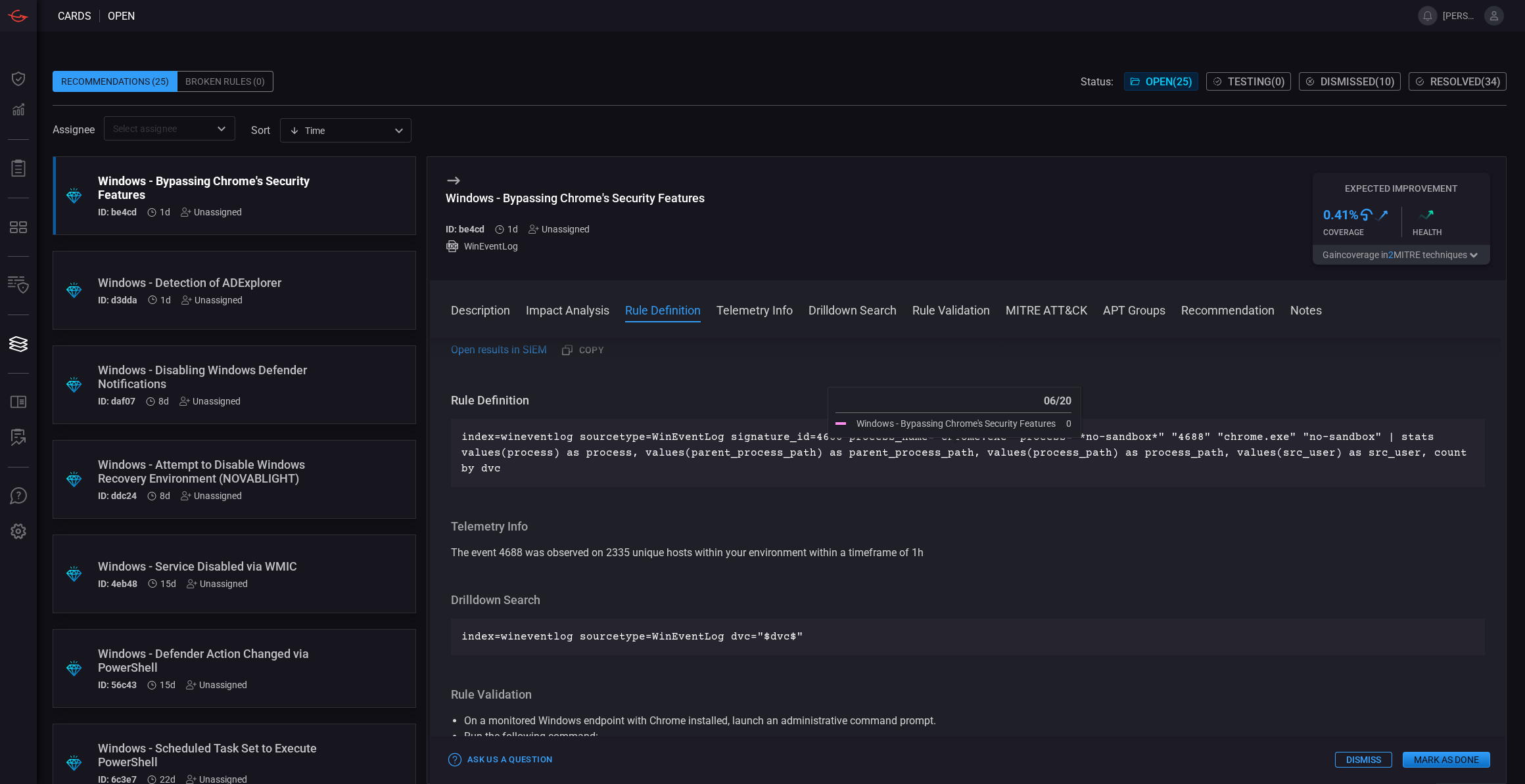
scroll to position [59, 0]
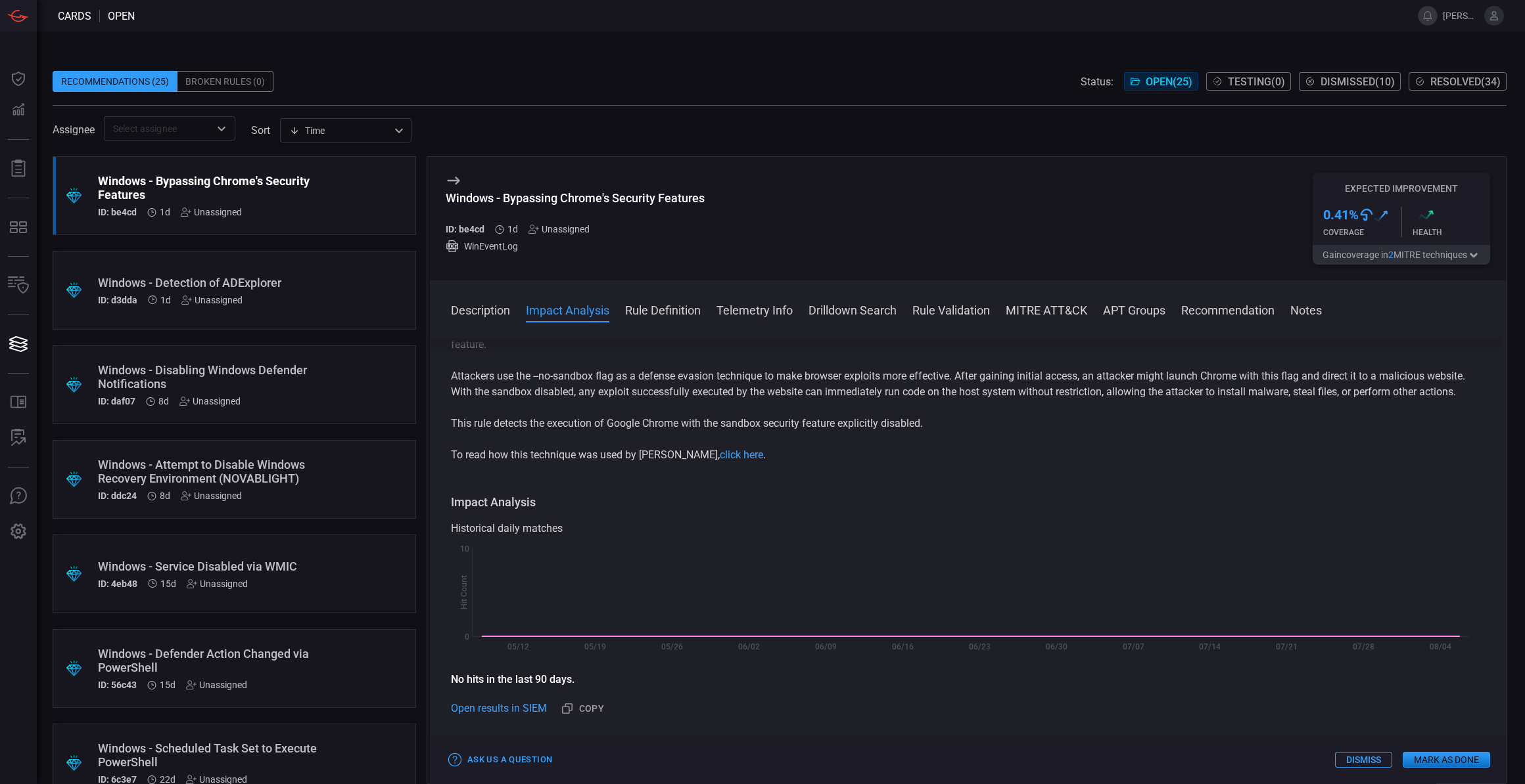
click at [953, 231] on div "Windows - Bypassing Chrome's Security Features ID: be4cd 1d Unassigned WinEvent…" at bounding box center [967, 219] width 1075 height 123
